Goal: Task Accomplishment & Management: Manage account settings

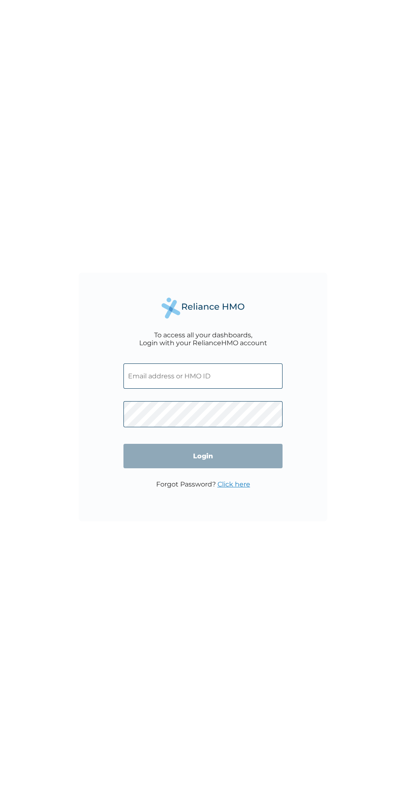
click at [246, 380] on input "text" at bounding box center [202, 375] width 159 height 25
click input "Login" at bounding box center [202, 456] width 159 height 24
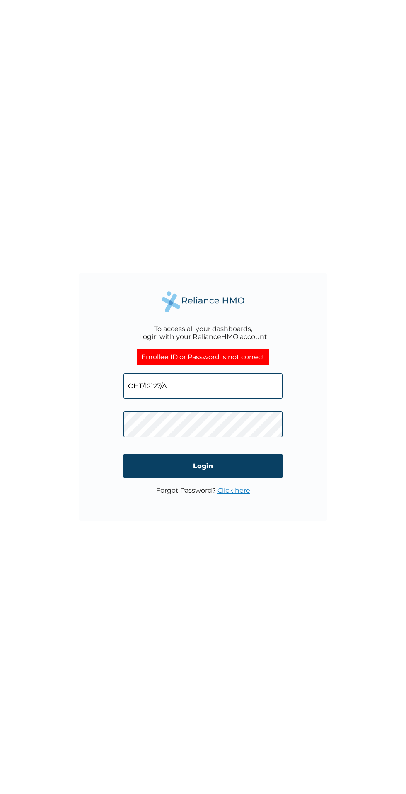
click at [224, 387] on input "OHT/12127/A" at bounding box center [202, 385] width 159 height 25
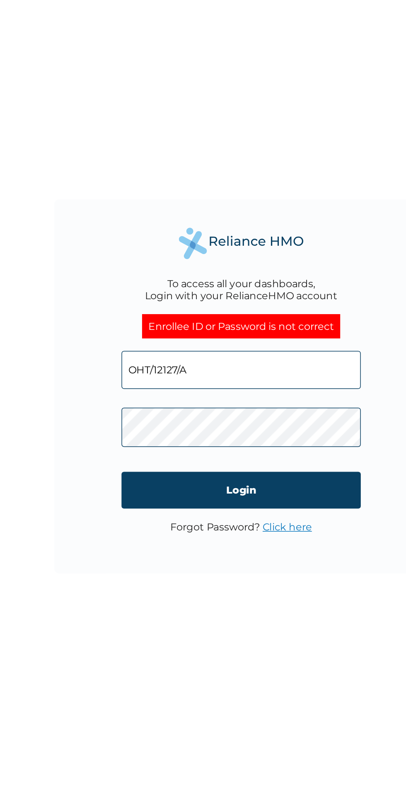
type input "[EMAIL_ADDRESS][DOMAIN_NAME]"
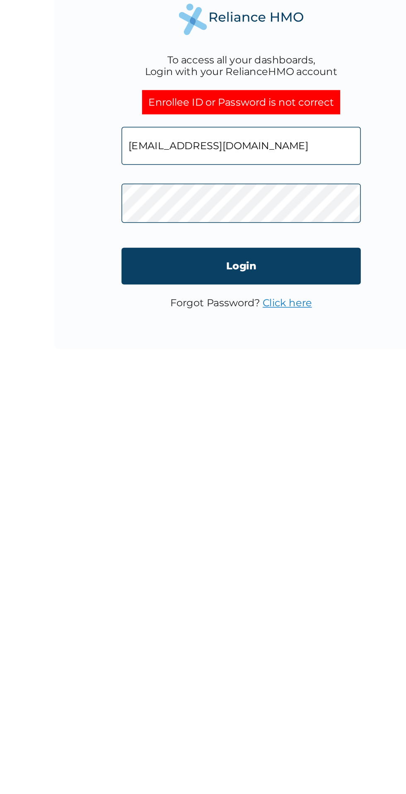
click at [239, 476] on input "Login" at bounding box center [202, 466] width 159 height 24
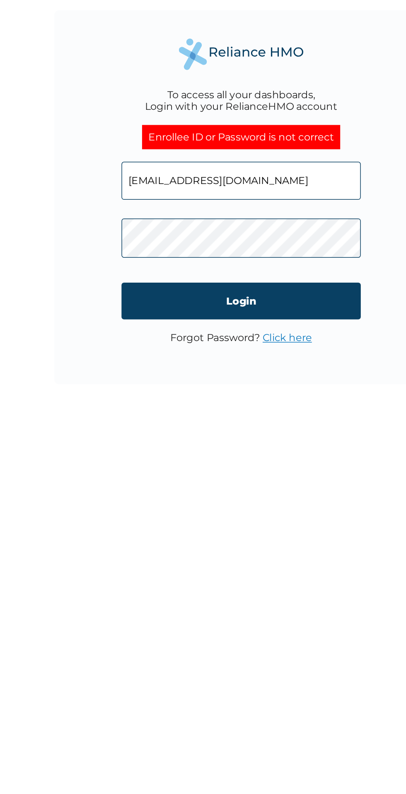
click at [193, 560] on div "To access all your dashboards, Login with your RelianceHMO account Enrollee ID …" at bounding box center [203, 397] width 406 height 794
click at [220, 386] on input "[EMAIL_ADDRESS][DOMAIN_NAME]" at bounding box center [202, 385] width 159 height 25
click at [229, 382] on input "[EMAIL_ADDRESS][DOMAIN_NAME]" at bounding box center [202, 385] width 159 height 25
type input "OHT/12127/A"
click at [165, 468] on input "Login" at bounding box center [202, 466] width 159 height 24
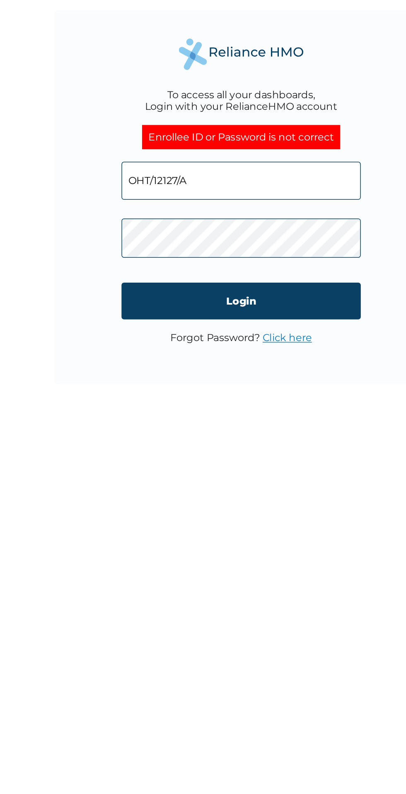
click at [236, 494] on link "Click here" at bounding box center [233, 490] width 33 height 8
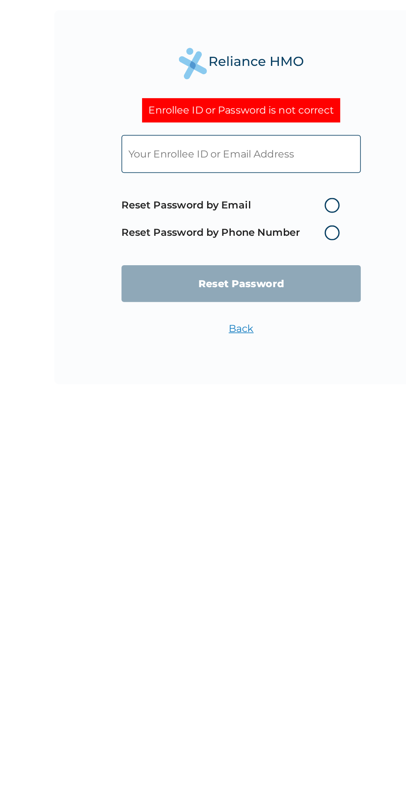
click at [271, 406] on label "Reset Password by Email" at bounding box center [197, 402] width 149 height 10
click at [260, 406] on input "Reset Password by Email" at bounding box center [253, 402] width 13 height 13
radio input "true"
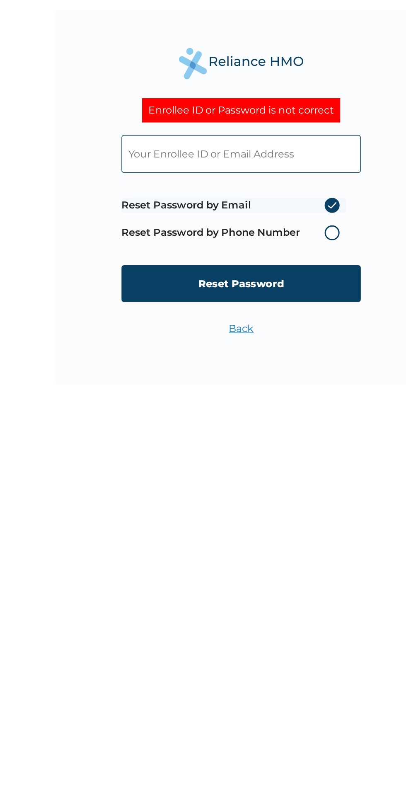
click at [266, 372] on input "text" at bounding box center [202, 367] width 159 height 25
type input "[EMAIL_ADDRESS][DOMAIN_NAME]"
click at [254, 463] on input "Reset Password" at bounding box center [202, 454] width 159 height 24
